Goal: Check status: Check status

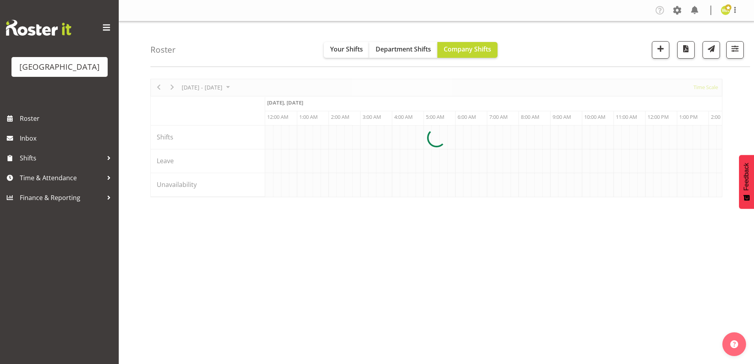
scroll to position [0, 1520]
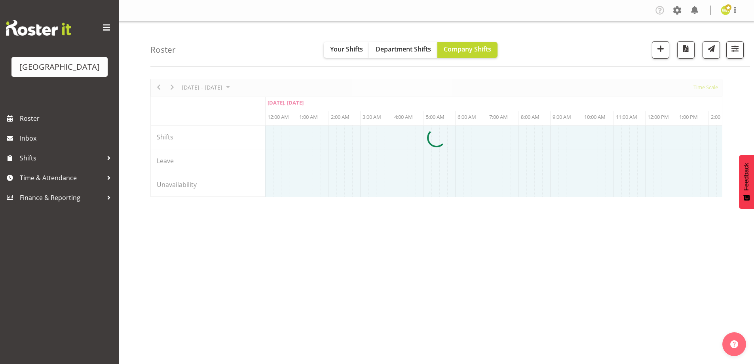
click at [218, 89] on div at bounding box center [436, 138] width 572 height 118
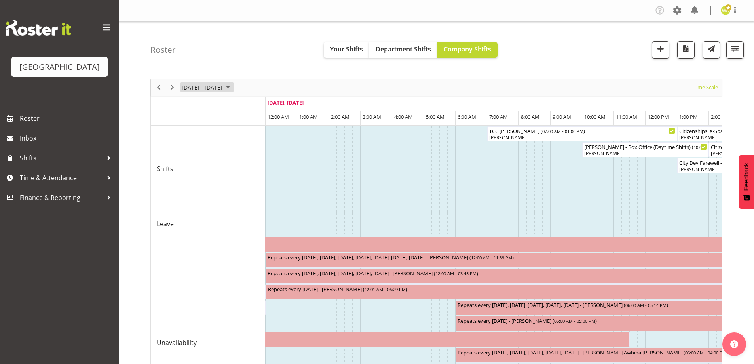
click at [203, 91] on span "[DATE] - [DATE]" at bounding box center [202, 87] width 42 height 10
click at [239, 162] on span "15" at bounding box center [241, 162] width 12 height 12
click at [21, 124] on span "Roster" at bounding box center [67, 118] width 95 height 12
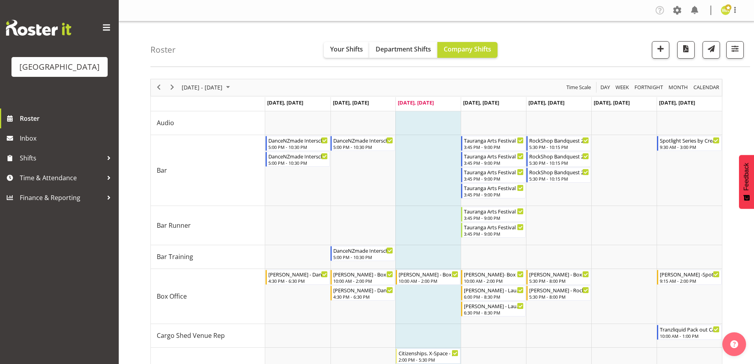
scroll to position [119, 0]
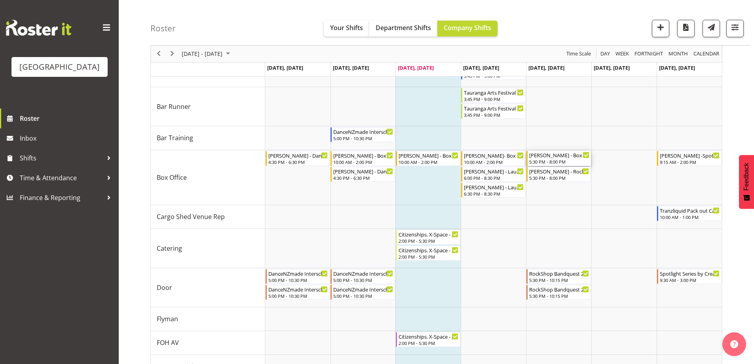
click at [546, 154] on div "[PERSON_NAME] - Box Office - ROCKQUEST - [PERSON_NAME]" at bounding box center [559, 155] width 60 height 8
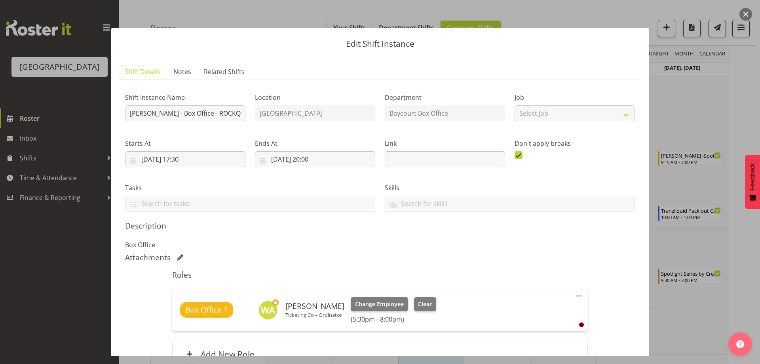
click at [745, 13] on button "button" at bounding box center [745, 14] width 13 height 13
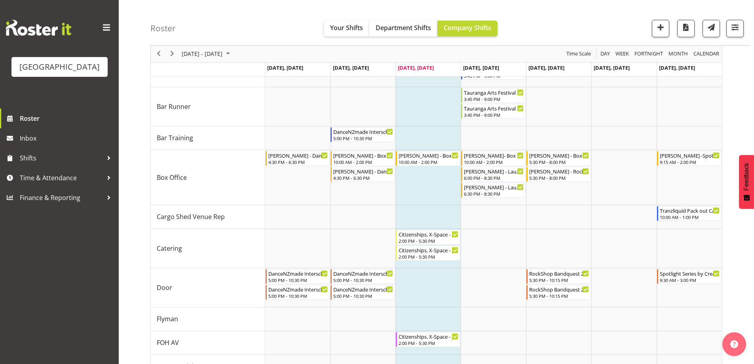
click at [571, 26] on div "Roster Your Shifts Department Shifts Company Shifts All Locations [GEOGRAPHIC_D…" at bounding box center [450, 23] width 600 height 46
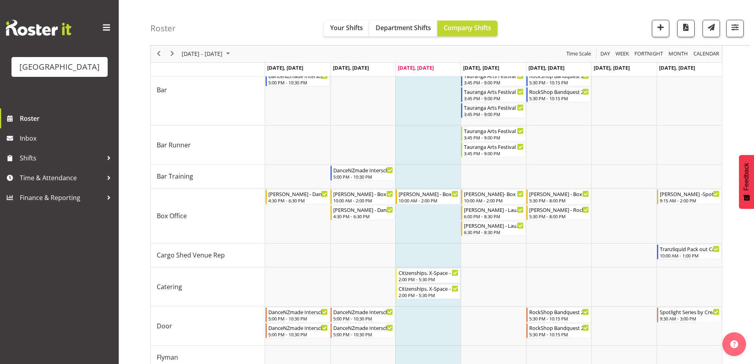
scroll to position [0, 0]
